Goal: Use online tool/utility

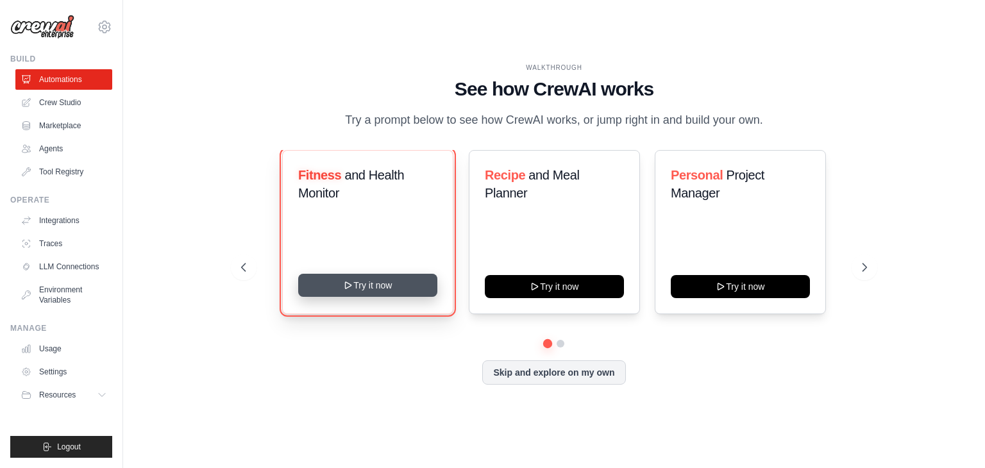
click at [409, 285] on button "Try it now" at bounding box center [367, 285] width 139 height 23
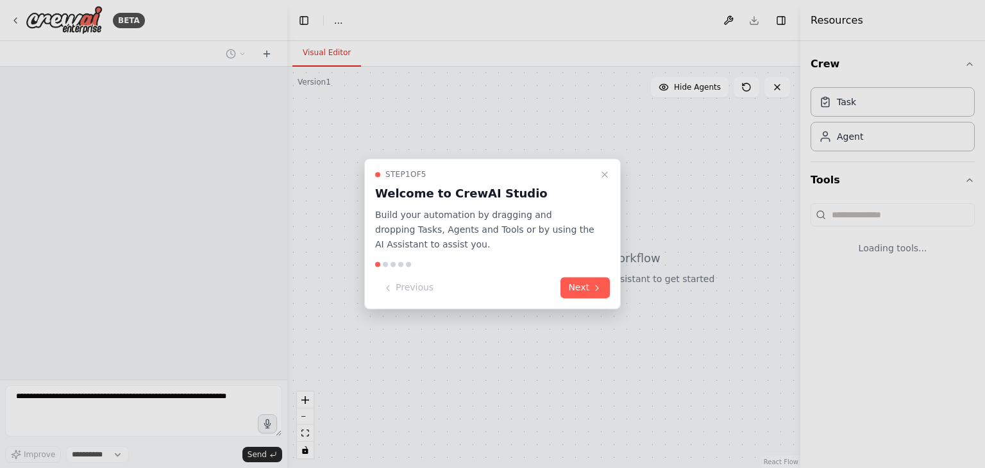
select select "****"
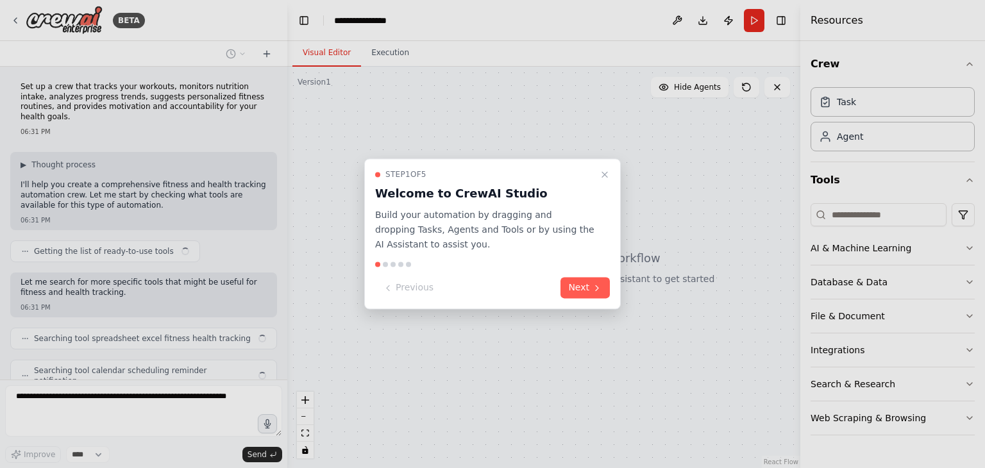
scroll to position [65, 0]
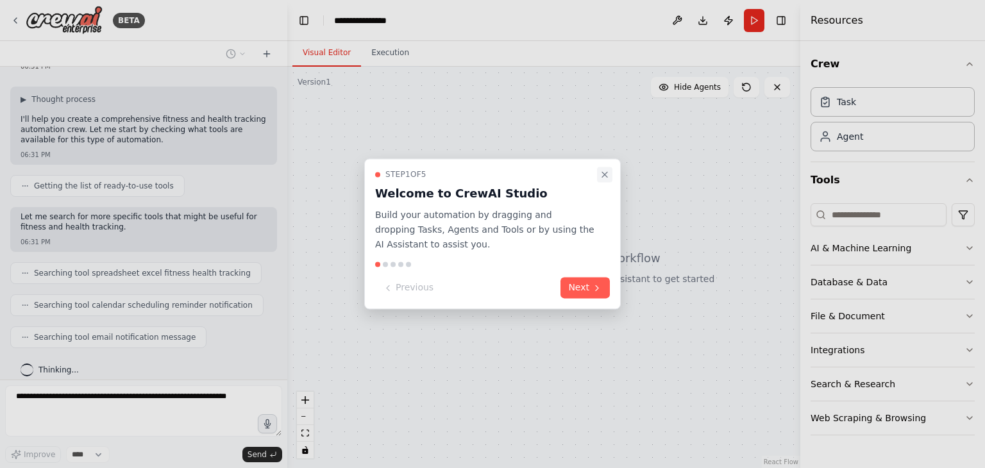
click at [608, 175] on icon "Close walkthrough" at bounding box center [605, 174] width 10 height 10
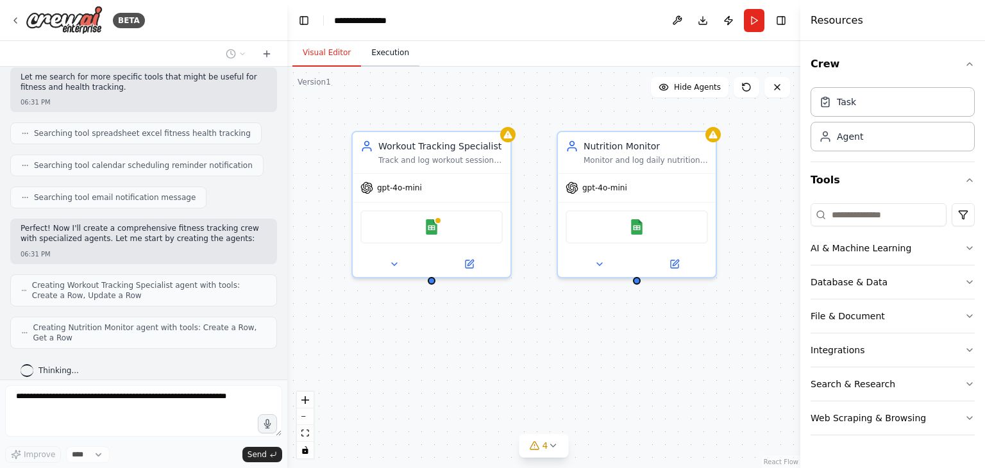
scroll to position [237, 0]
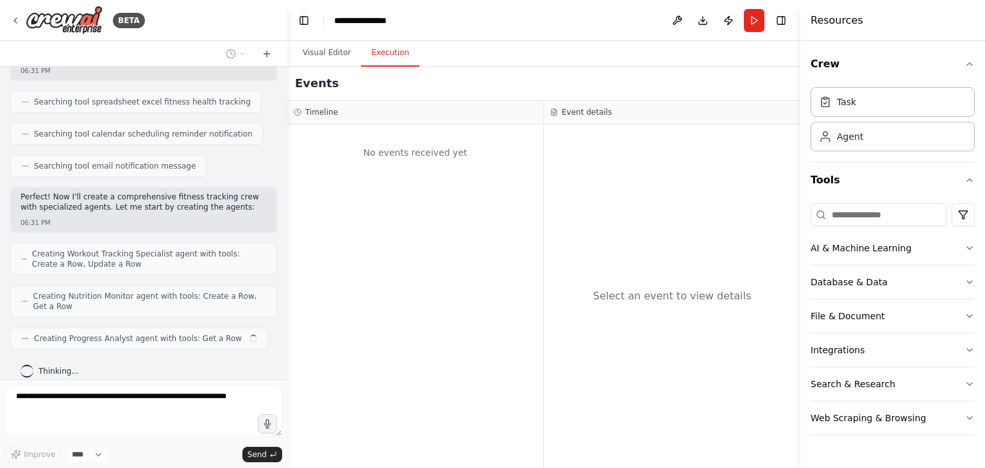
click at [369, 48] on button "Execution" at bounding box center [390, 53] width 58 height 27
click at [851, 217] on input at bounding box center [879, 214] width 136 height 23
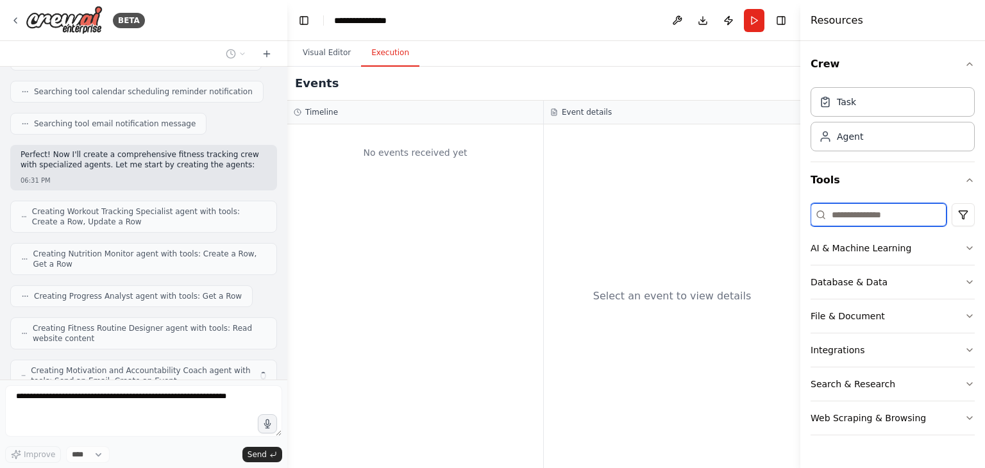
scroll to position [321, 0]
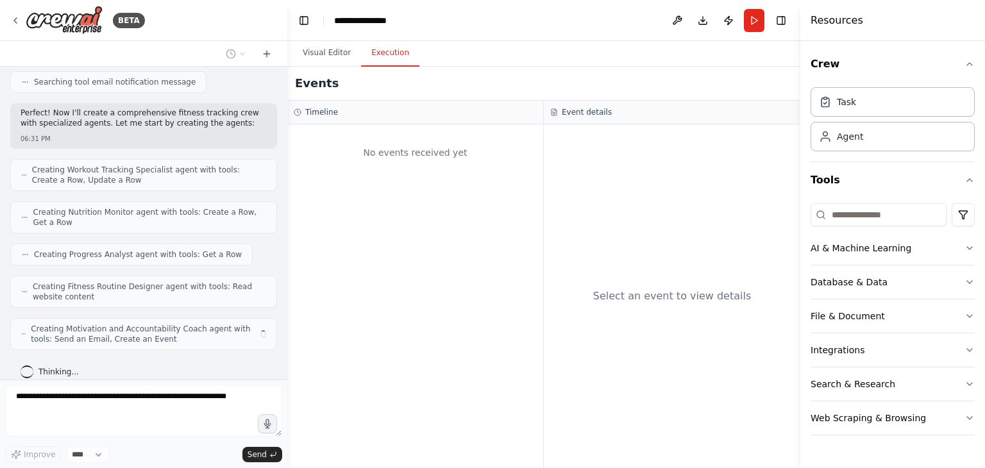
click at [171, 459] on div "Improve **** Send" at bounding box center [143, 454] width 277 height 17
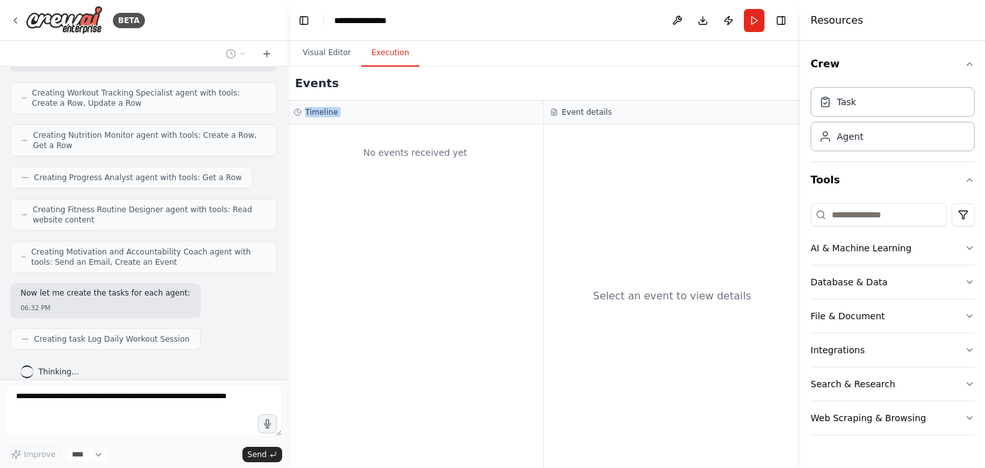
drag, startPoint x: 305, startPoint y: 277, endPoint x: 353, endPoint y: 83, distance: 200.1
click at [353, 83] on div "Events Timeline No events received yet Event details Select an event to view de…" at bounding box center [543, 268] width 513 height 402
